Goal: Navigation & Orientation: Find specific page/section

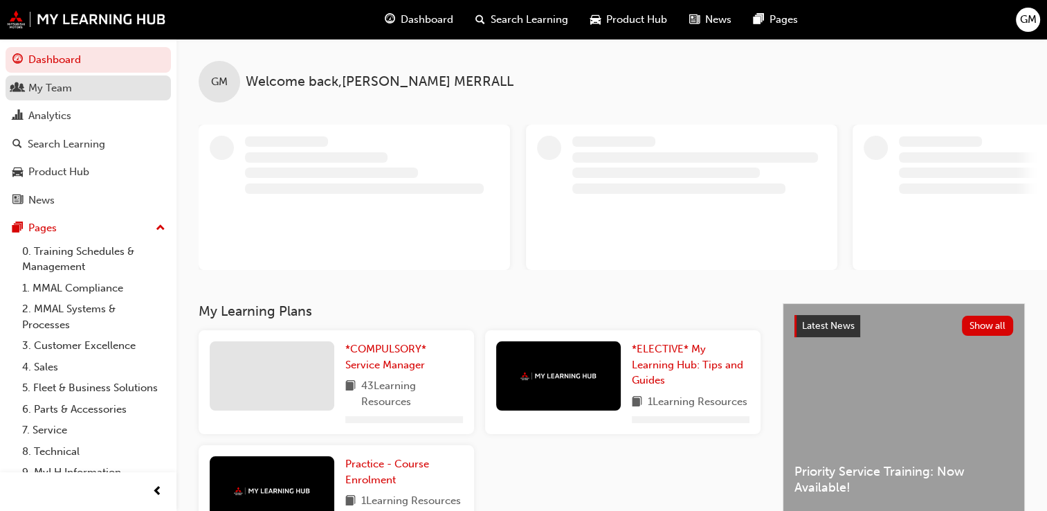
click at [109, 87] on div "My Team" at bounding box center [88, 88] width 152 height 17
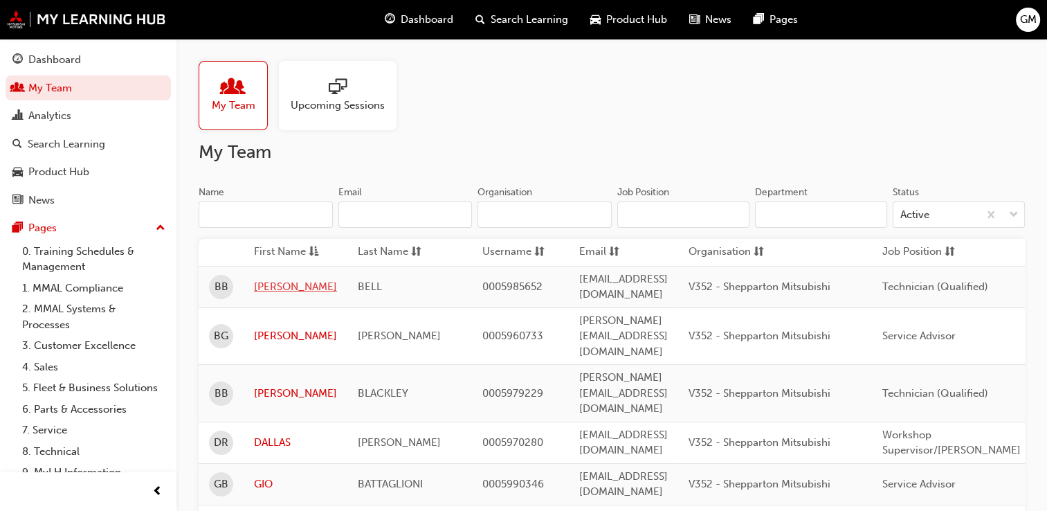
click at [297, 280] on link "[PERSON_NAME]" at bounding box center [295, 287] width 83 height 16
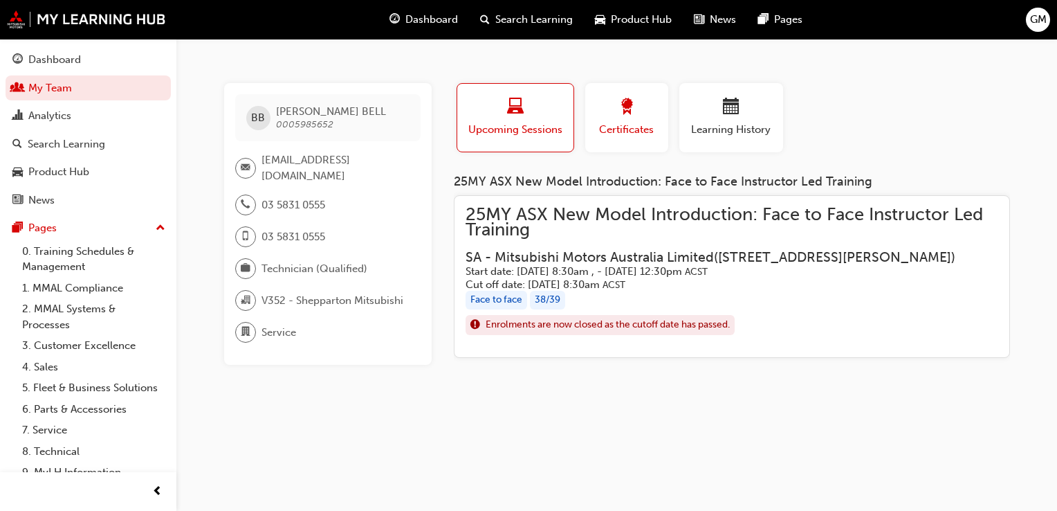
click at [606, 119] on div "Certificates" at bounding box center [627, 117] width 62 height 39
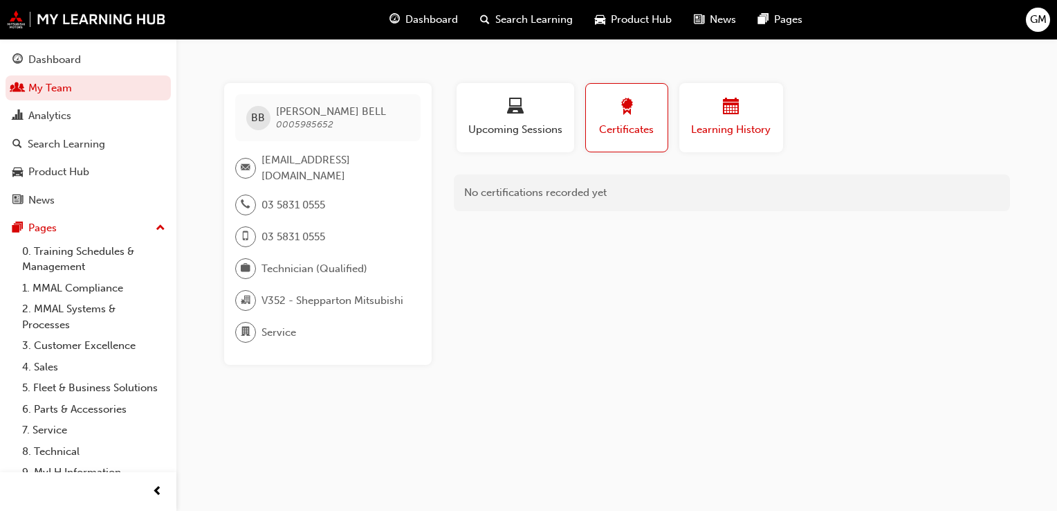
click at [704, 120] on div "Learning History" at bounding box center [731, 117] width 83 height 39
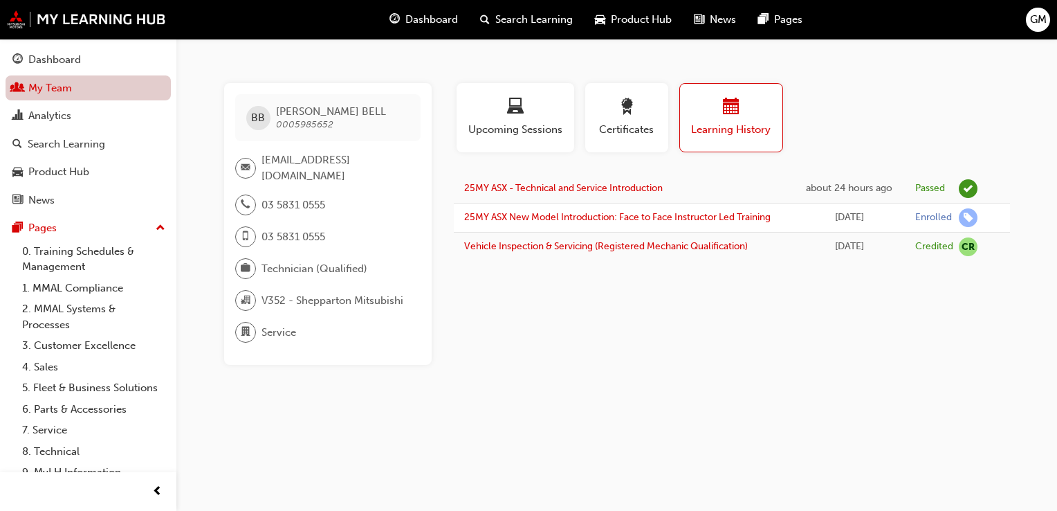
click at [71, 86] on link "My Team" at bounding box center [88, 88] width 165 height 26
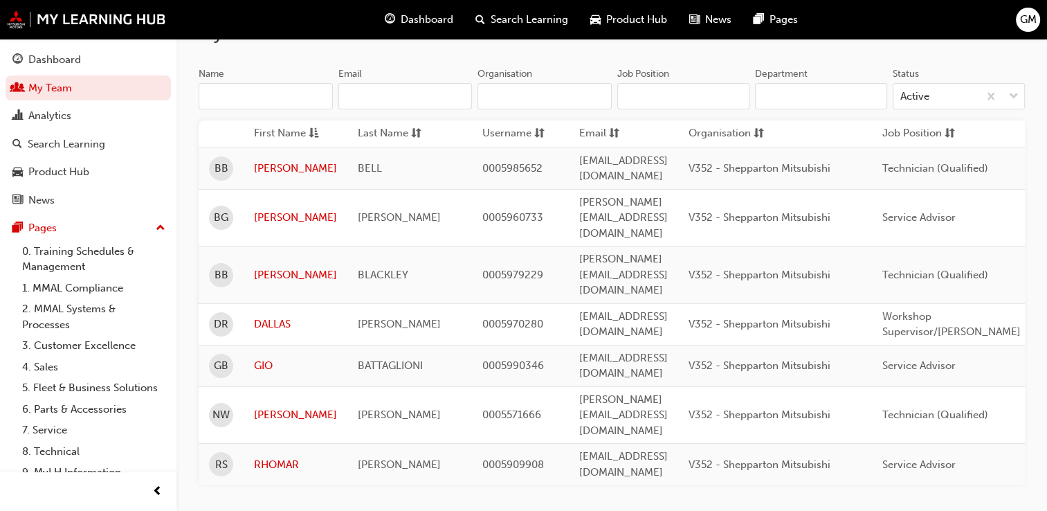
scroll to position [138, 0]
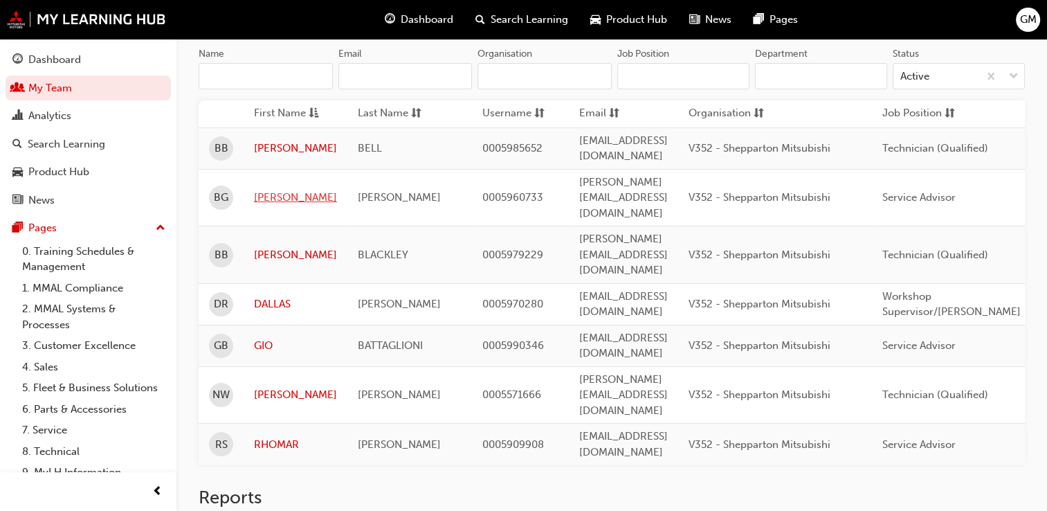
click at [267, 190] on link "[PERSON_NAME]" at bounding box center [295, 198] width 83 height 16
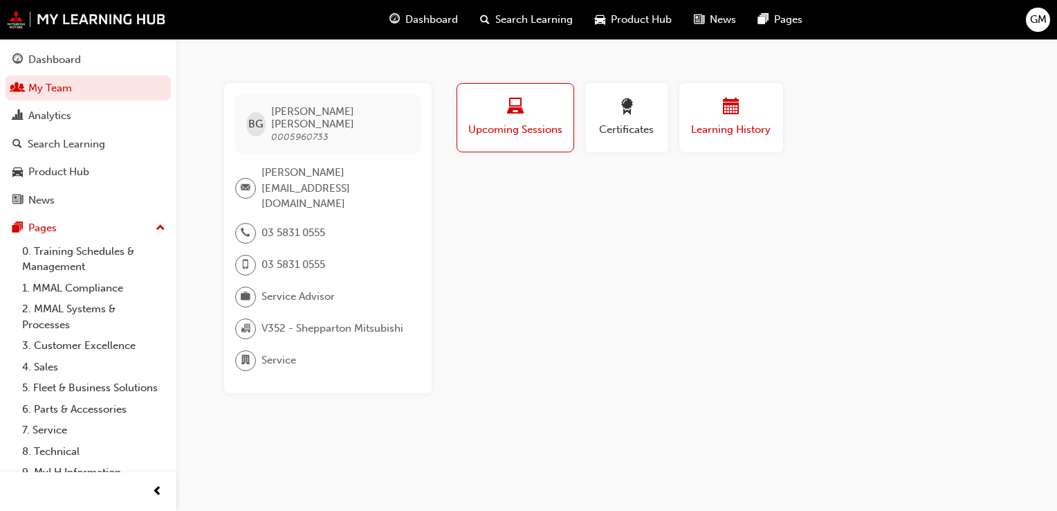
click at [705, 122] on span "Learning History" at bounding box center [731, 130] width 83 height 16
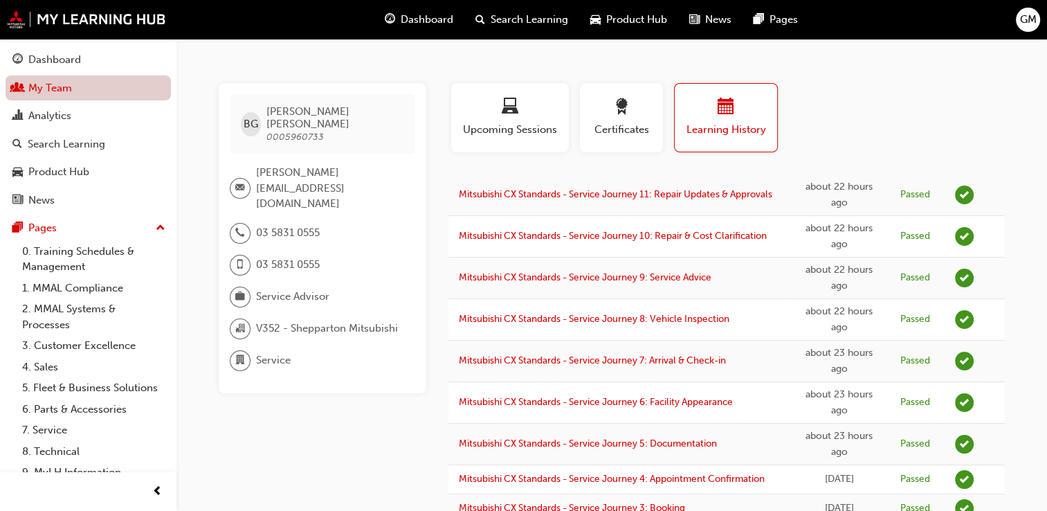
click at [89, 83] on link "My Team" at bounding box center [88, 88] width 165 height 26
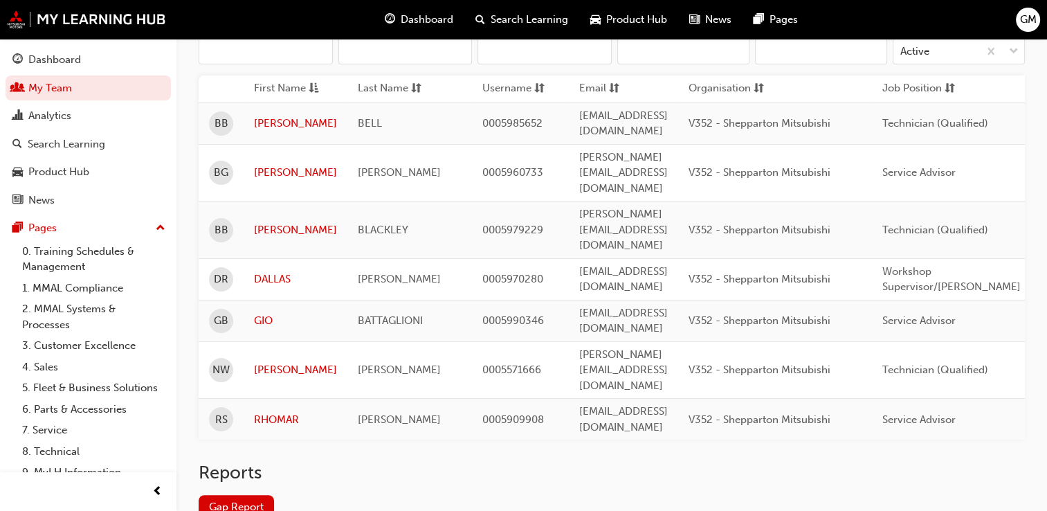
scroll to position [163, 0]
click at [270, 222] on link "[PERSON_NAME]" at bounding box center [295, 230] width 83 height 16
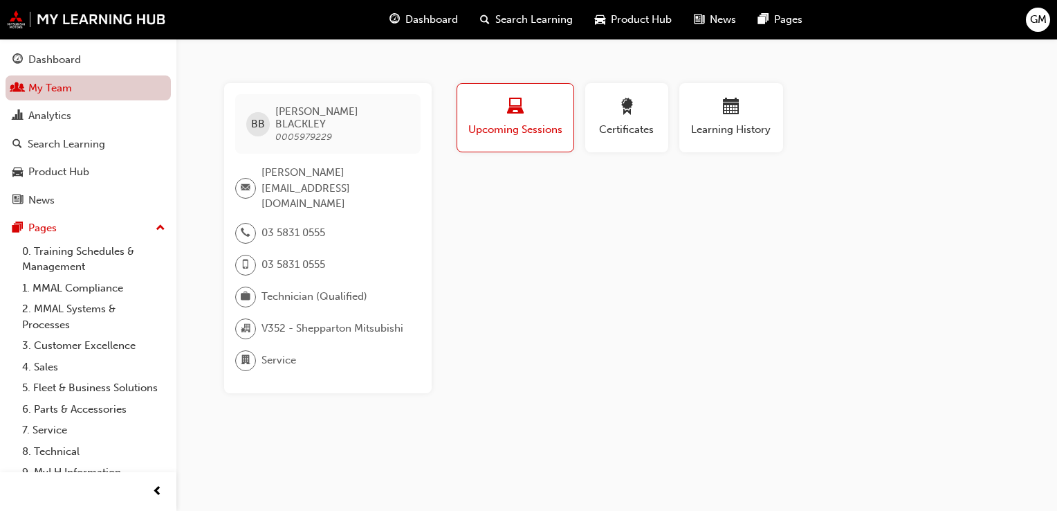
click at [102, 84] on link "My Team" at bounding box center [88, 88] width 165 height 26
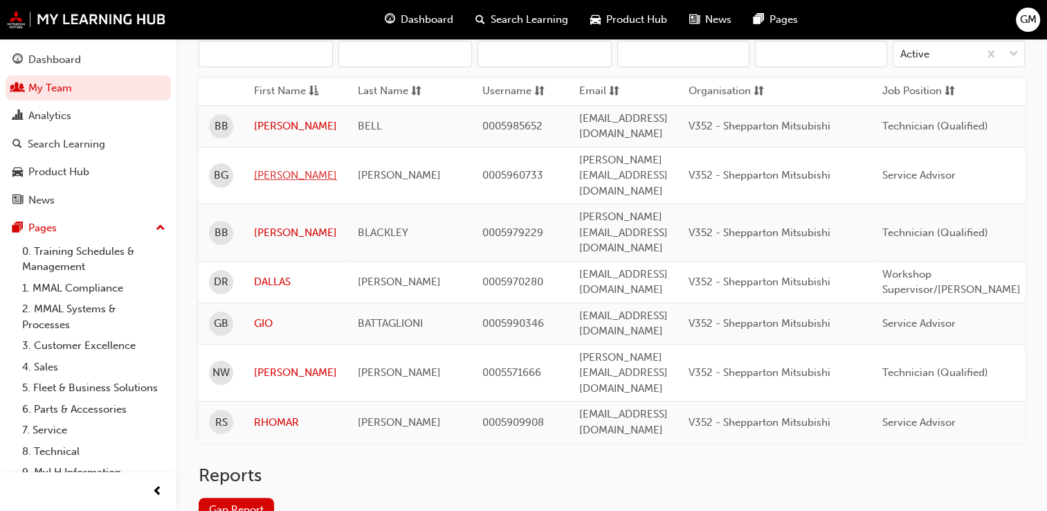
scroll to position [163, 0]
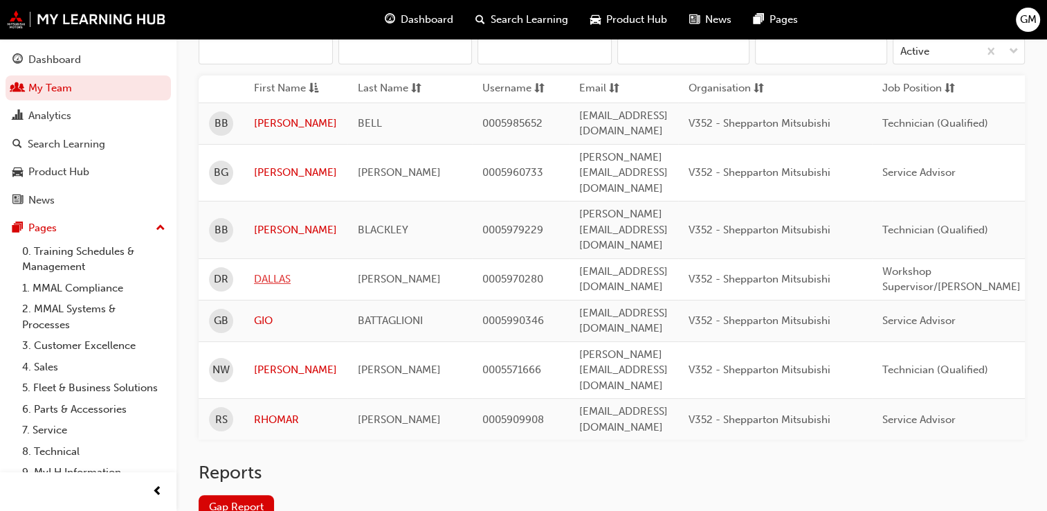
click at [280, 271] on link "DALLAS" at bounding box center [295, 279] width 83 height 16
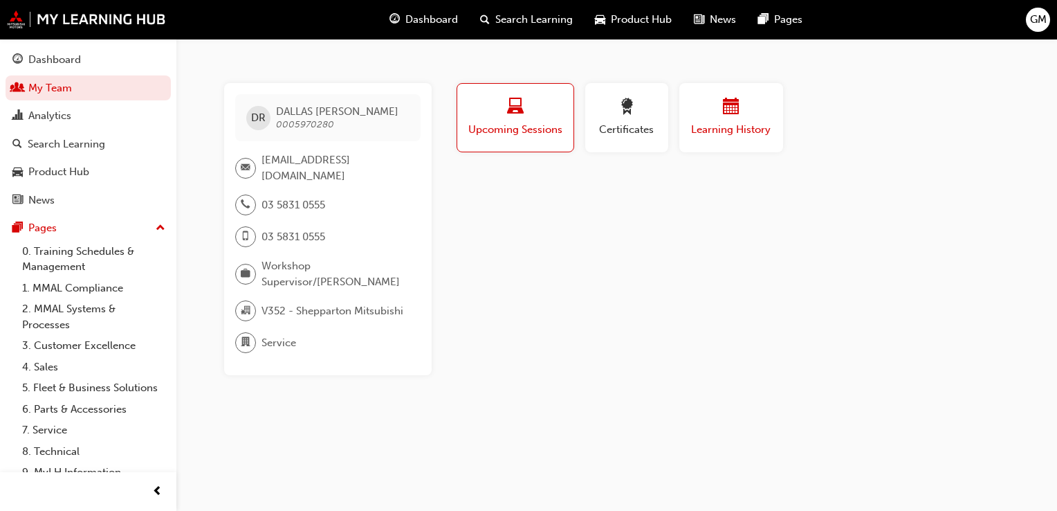
click at [736, 118] on div "button" at bounding box center [731, 108] width 83 height 21
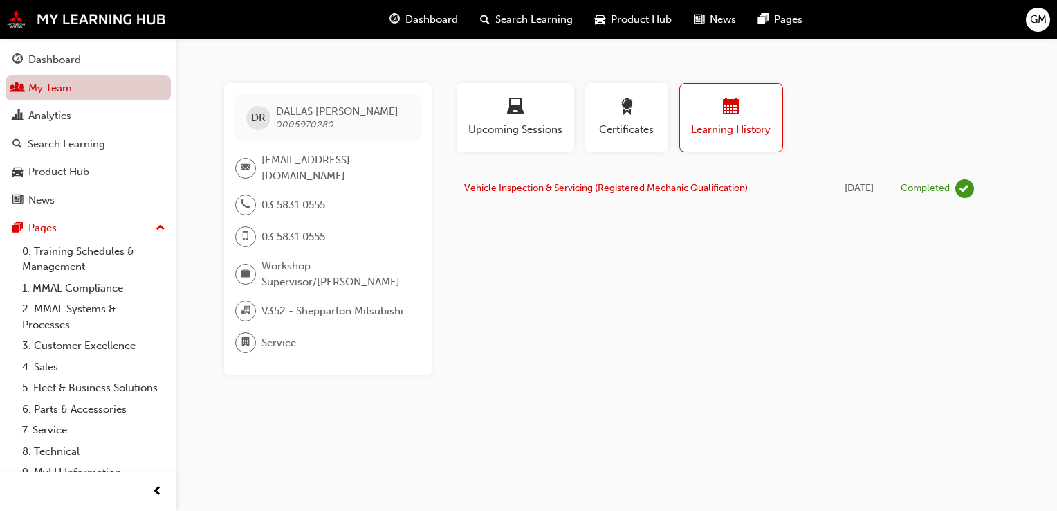
click at [130, 88] on link "My Team" at bounding box center [88, 88] width 165 height 26
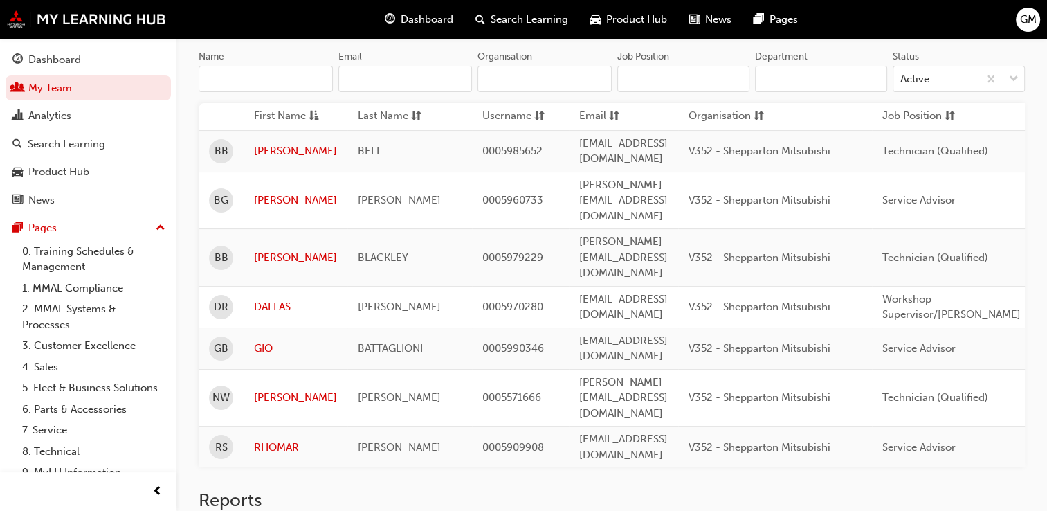
scroll to position [163, 0]
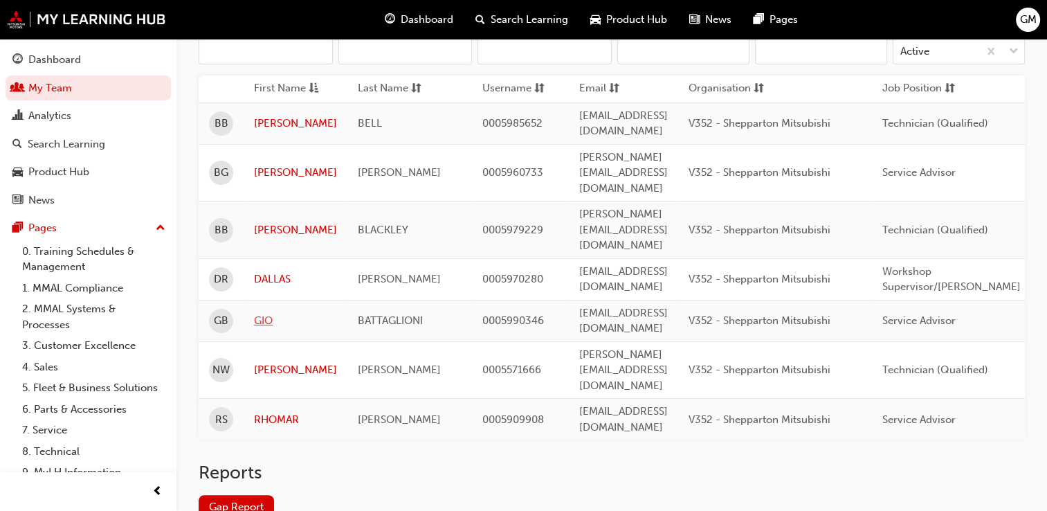
click at [270, 313] on link "GIO" at bounding box center [295, 321] width 83 height 16
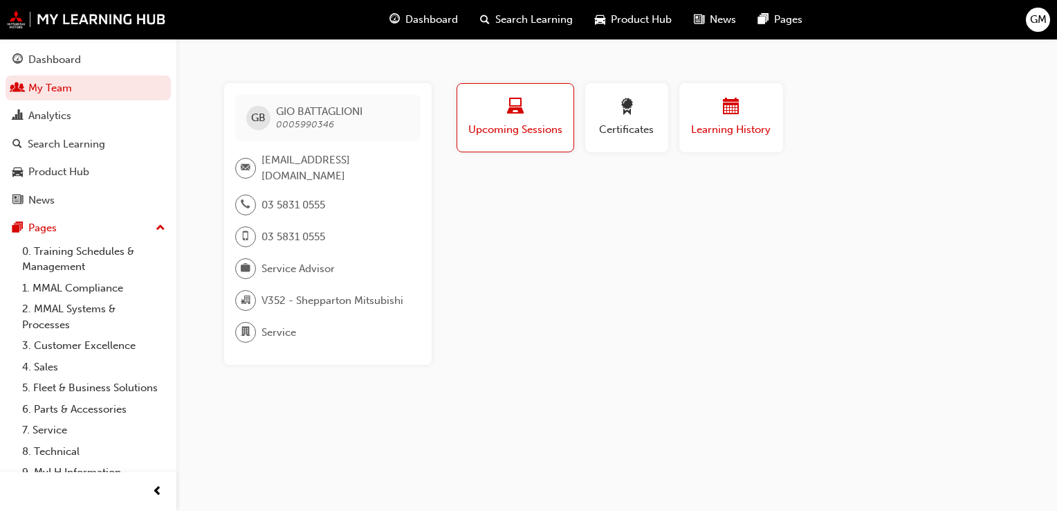
click at [755, 133] on span "Learning History" at bounding box center [731, 130] width 83 height 16
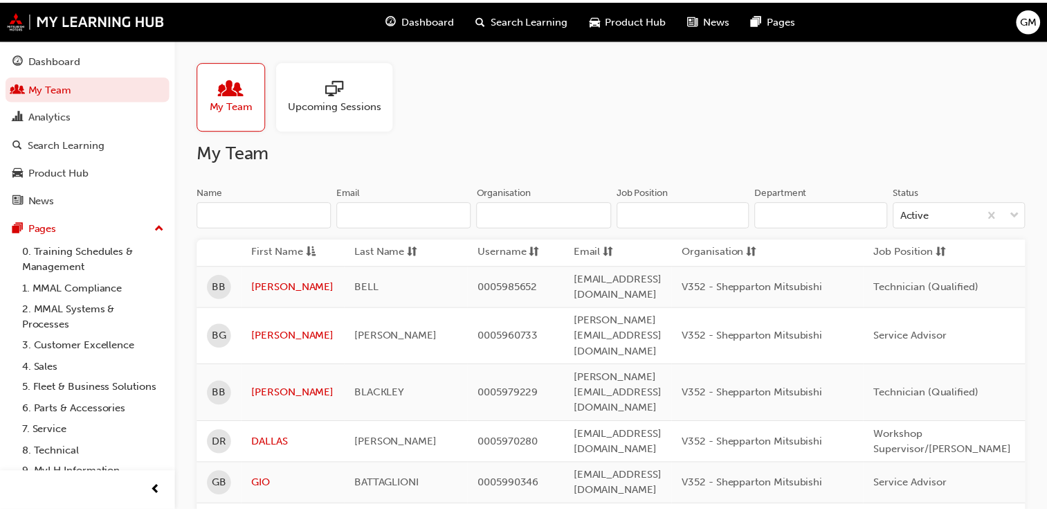
scroll to position [163, 0]
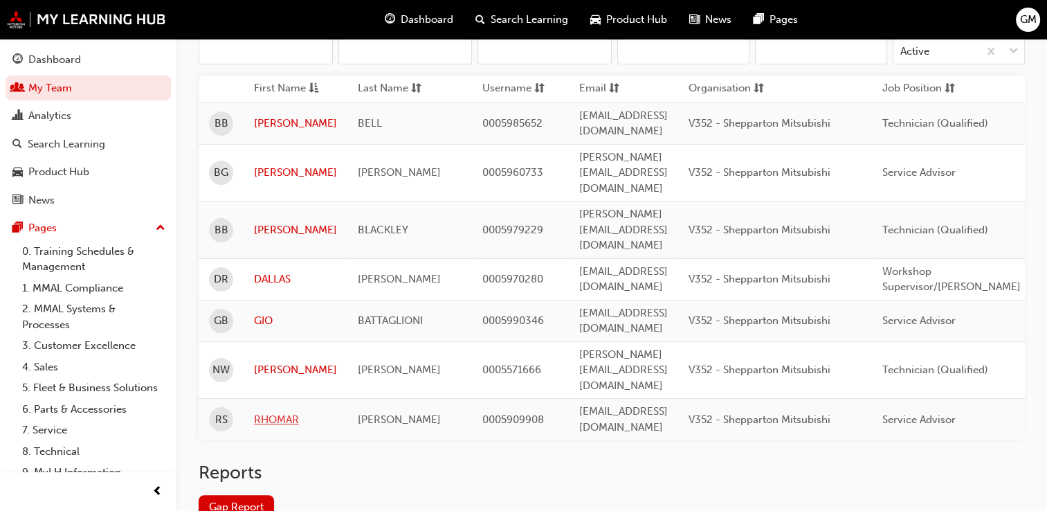
click at [298, 412] on link "RHOMAR" at bounding box center [295, 420] width 83 height 16
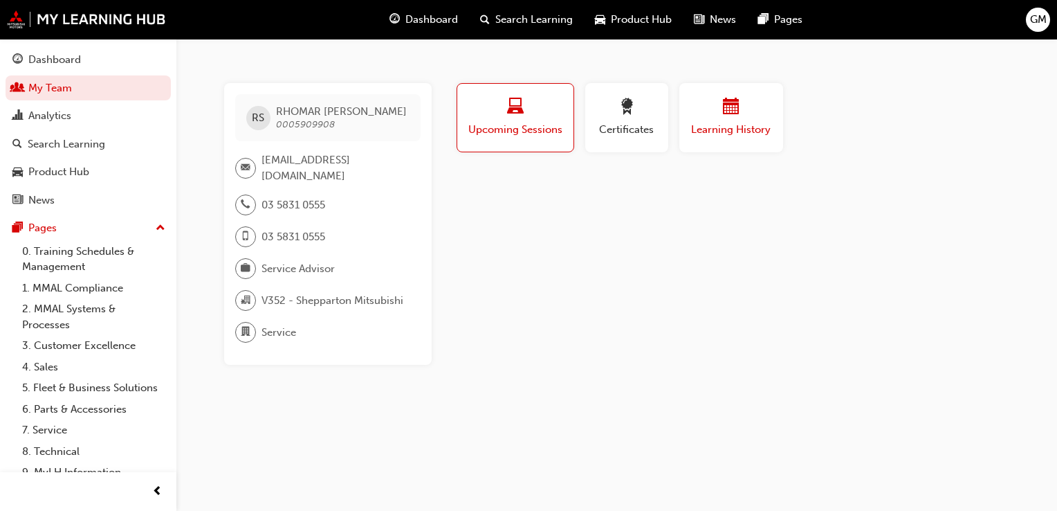
click at [724, 116] on span "calendar-icon" at bounding box center [731, 107] width 17 height 19
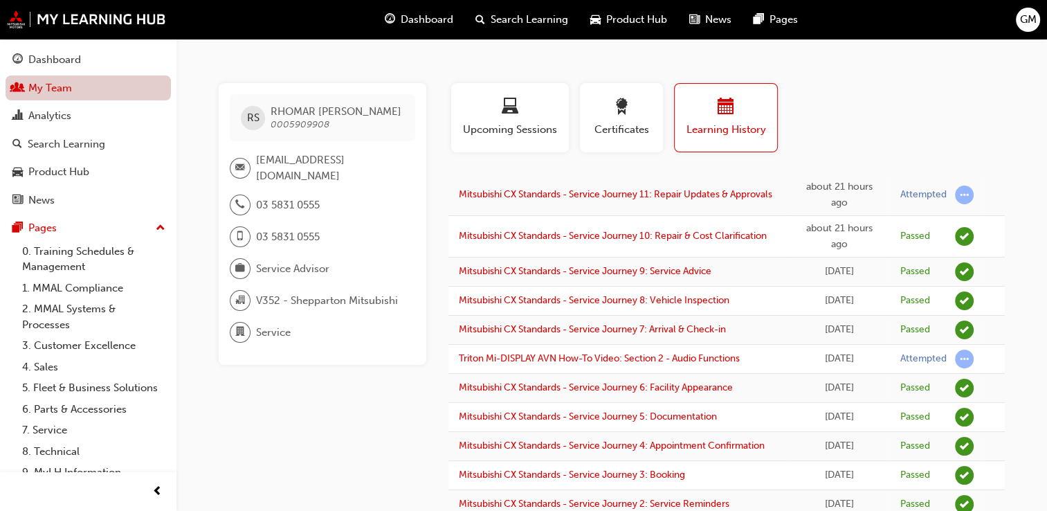
click at [66, 87] on link "My Team" at bounding box center [88, 88] width 165 height 26
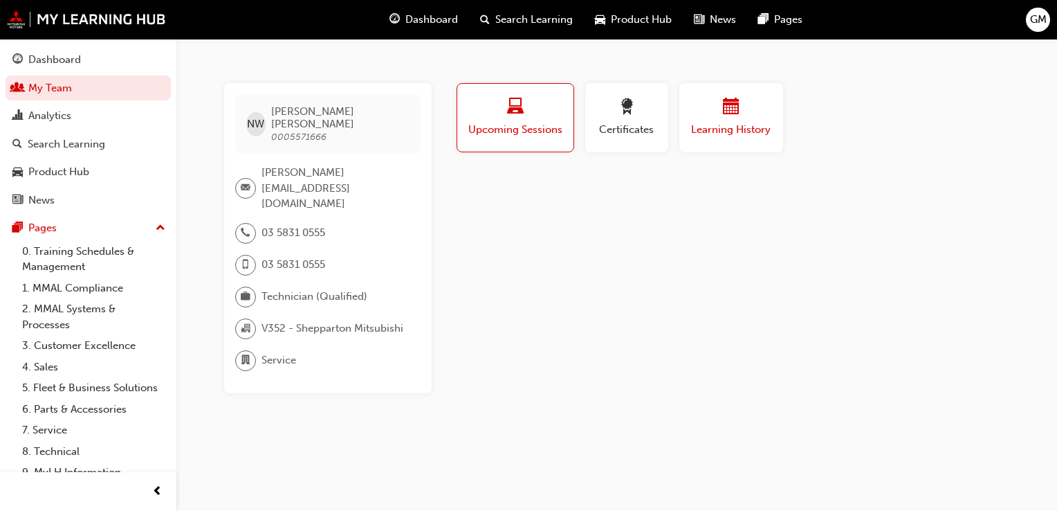
click at [718, 117] on div "button" at bounding box center [731, 108] width 83 height 21
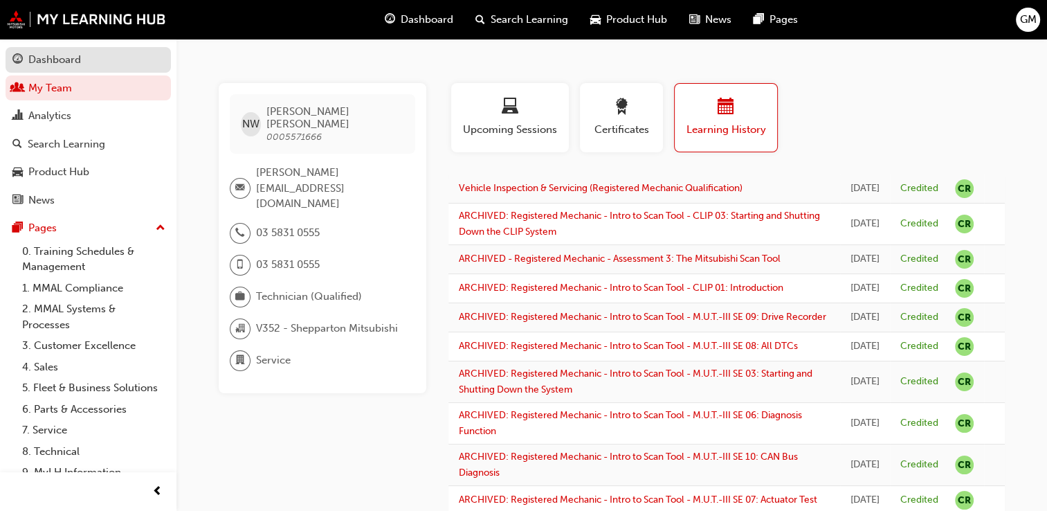
click at [42, 64] on div "Dashboard" at bounding box center [54, 60] width 53 height 16
